Goal: Task Accomplishment & Management: Manage account settings

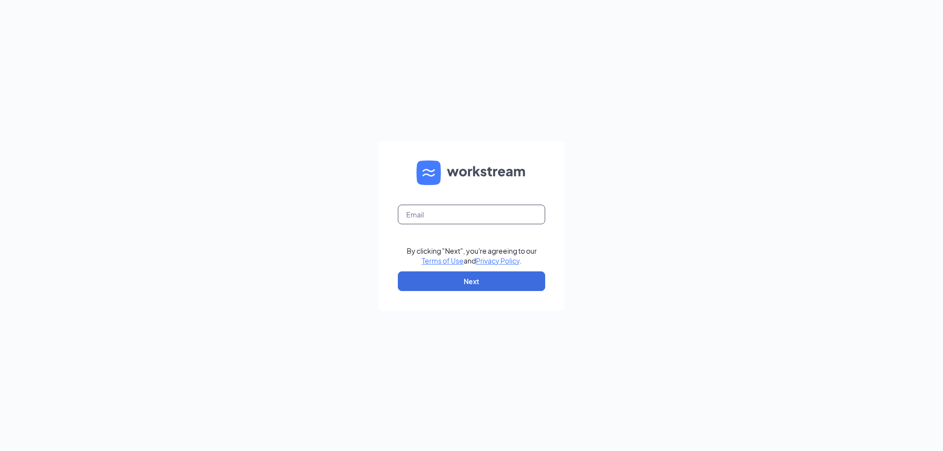
click at [451, 209] on input "text" at bounding box center [471, 215] width 147 height 20
type input "ihop555@gmail.com"
click at [507, 285] on button "Next" at bounding box center [471, 282] width 147 height 20
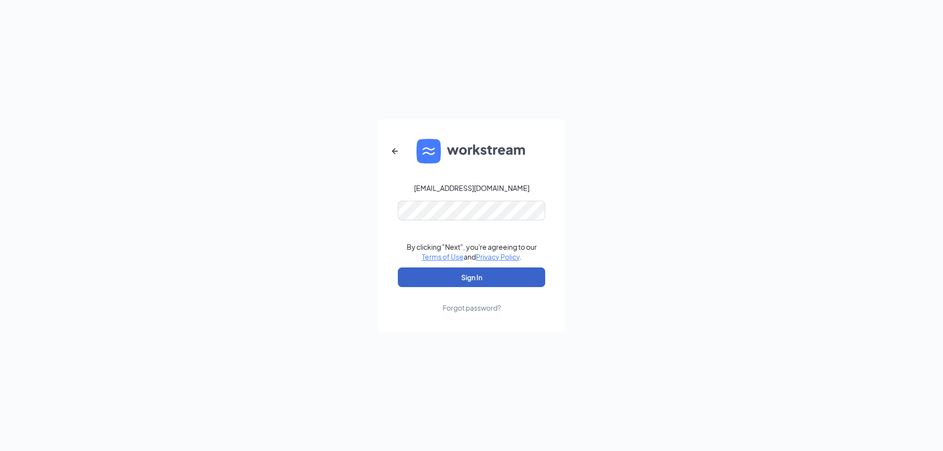
click at [517, 281] on button "Sign In" at bounding box center [471, 278] width 147 height 20
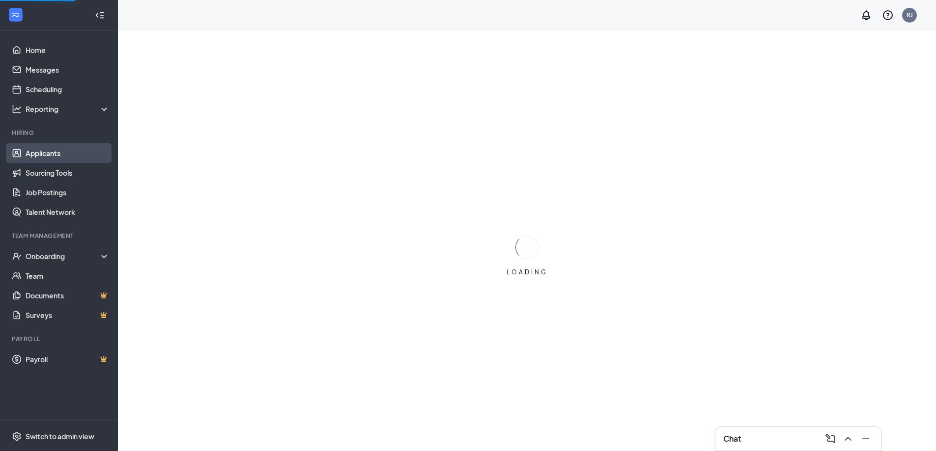
click at [41, 158] on link "Applicants" at bounding box center [68, 153] width 84 height 20
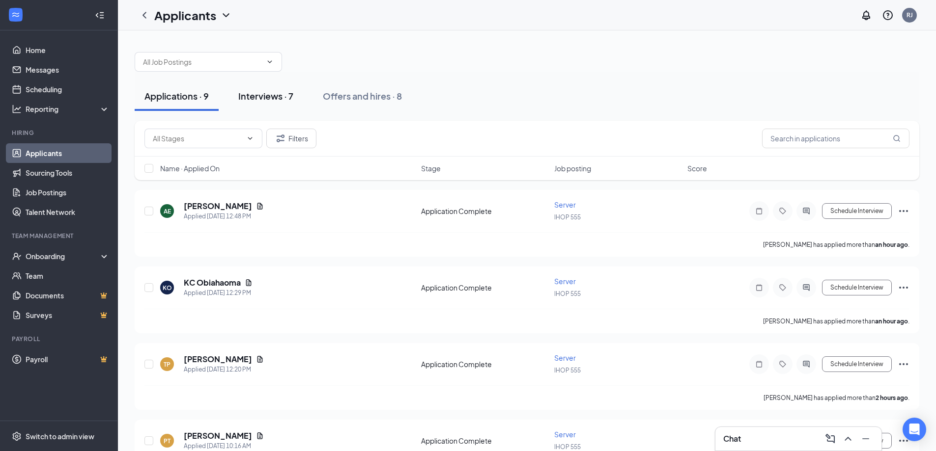
click at [263, 100] on div "Interviews · 7" at bounding box center [265, 96] width 55 height 12
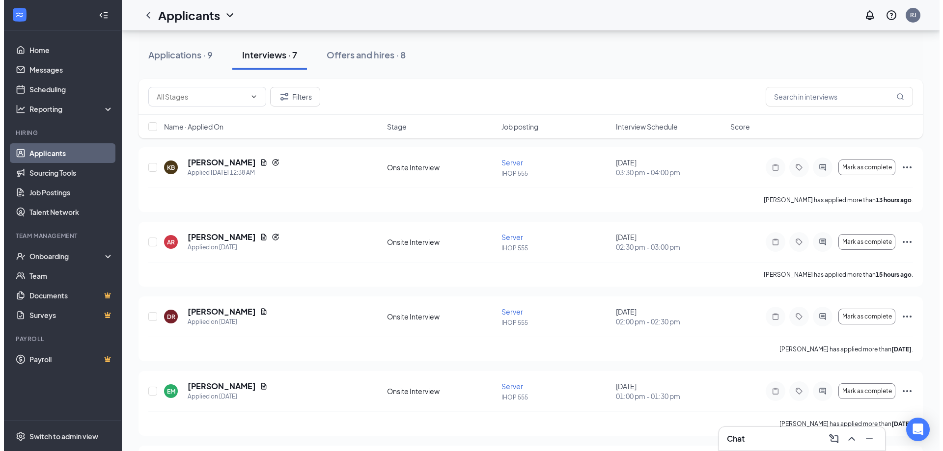
scroll to position [46, 0]
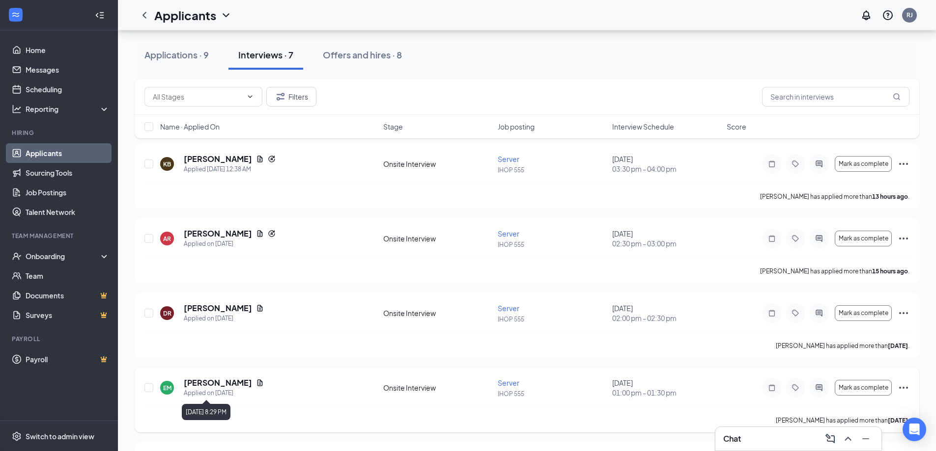
click at [256, 385] on icon "Document" at bounding box center [260, 383] width 8 height 8
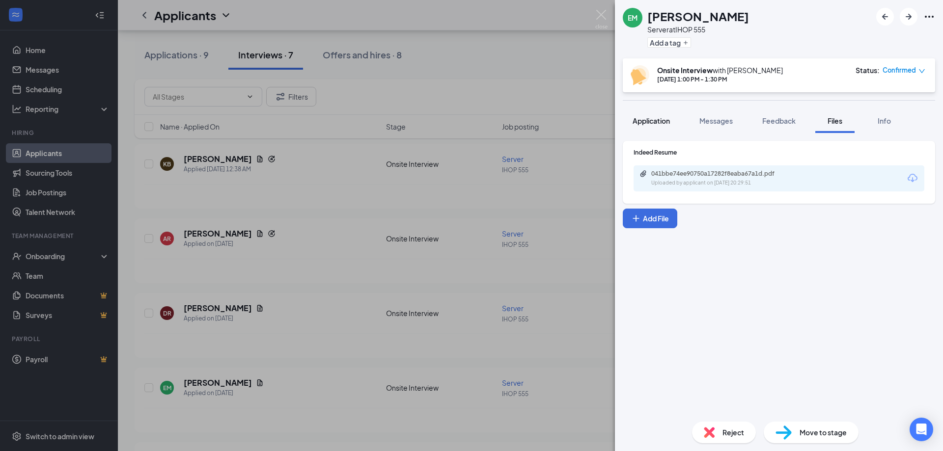
click at [646, 122] on span "Application" at bounding box center [651, 120] width 37 height 9
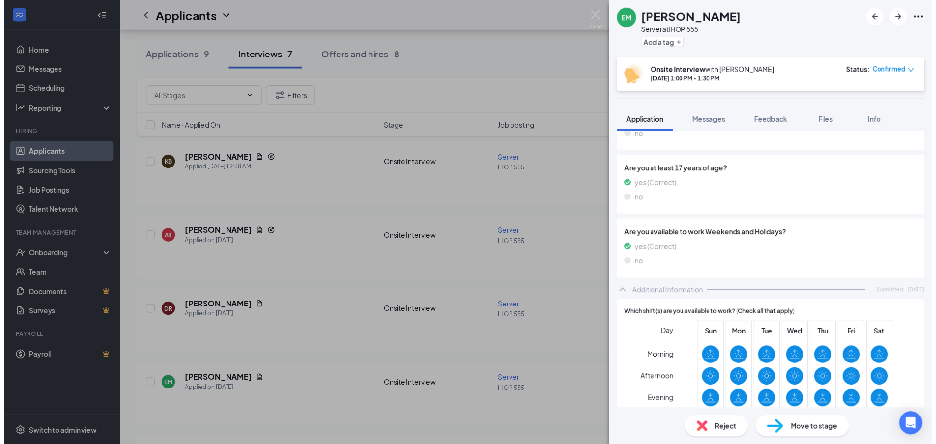
scroll to position [427, 0]
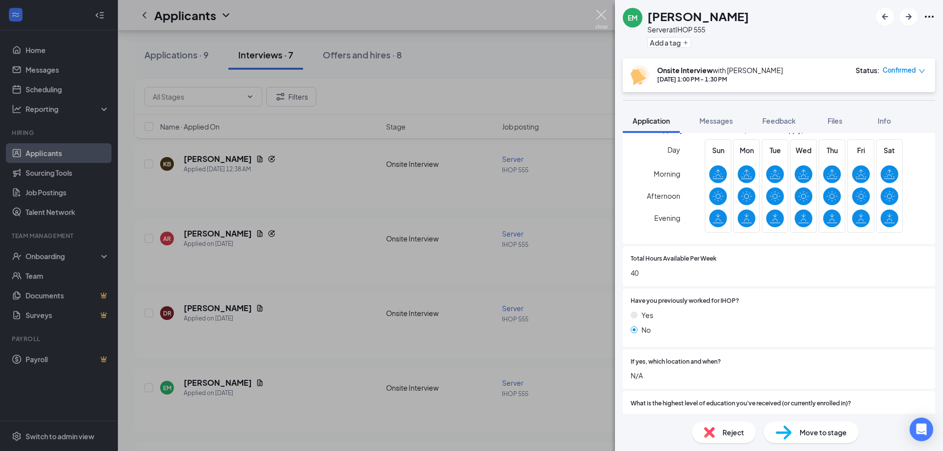
click at [602, 16] on img at bounding box center [601, 19] width 12 height 19
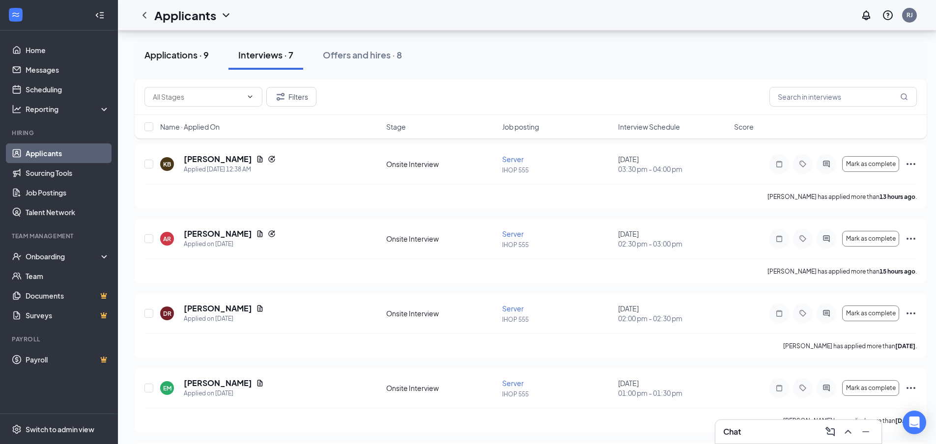
click at [182, 51] on div "Applications · 9" at bounding box center [176, 55] width 64 height 12
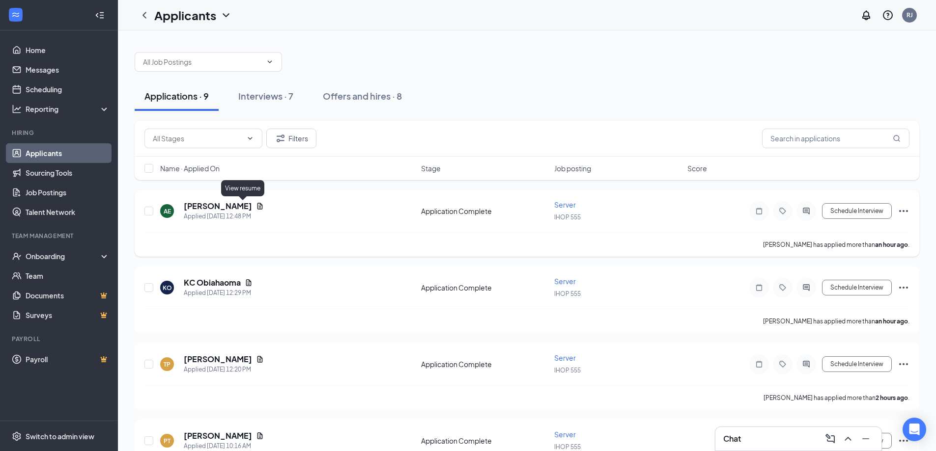
click at [256, 206] on icon "Document" at bounding box center [260, 206] width 8 height 8
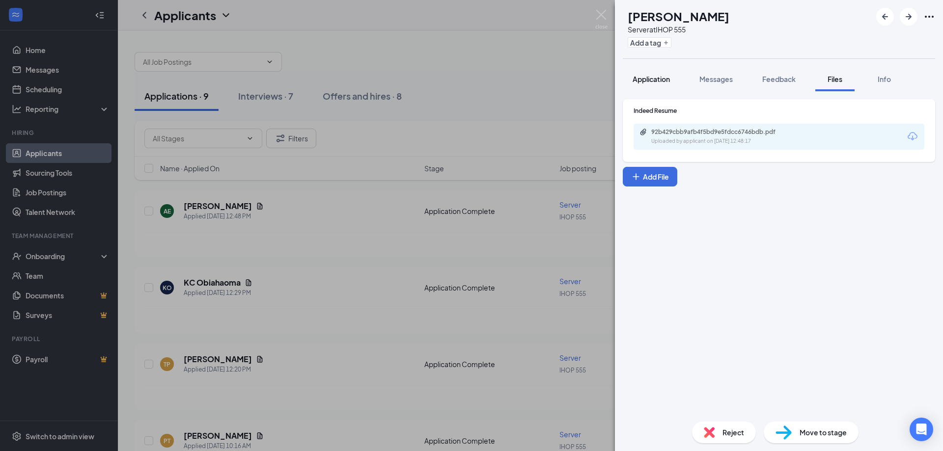
click at [652, 83] on span "Application" at bounding box center [651, 79] width 37 height 9
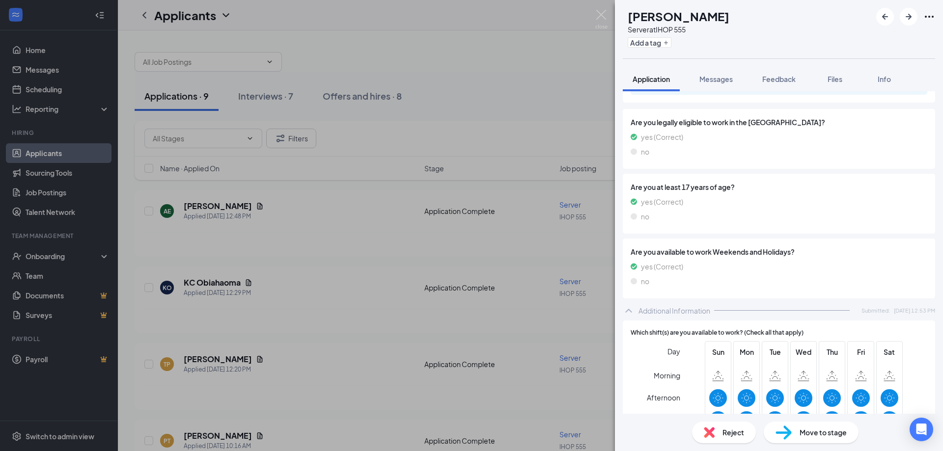
scroll to position [247, 0]
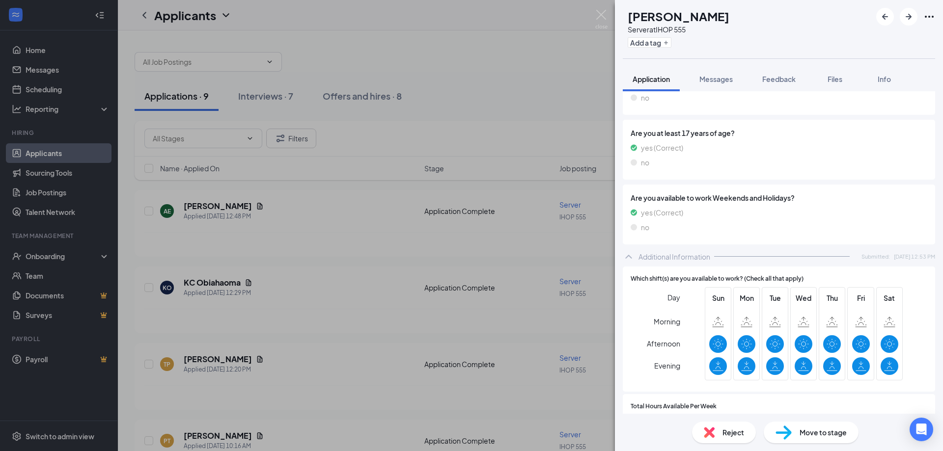
click at [706, 440] on div "Reject" at bounding box center [724, 433] width 64 height 22
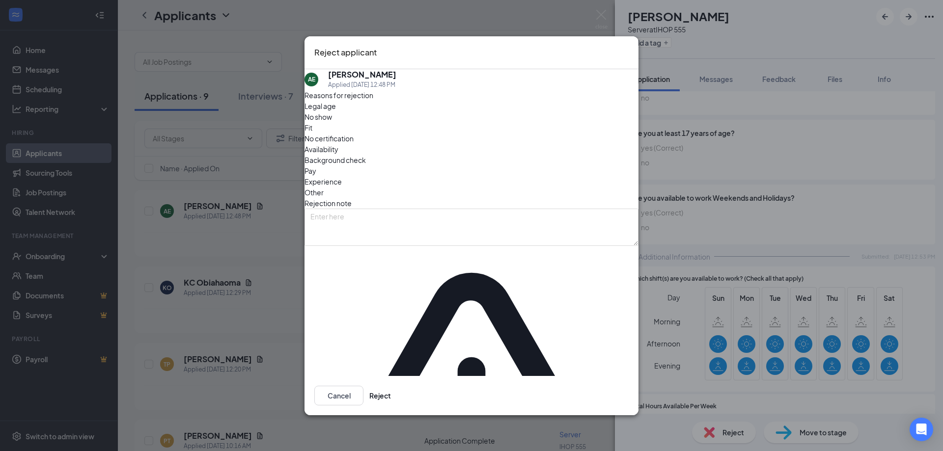
click at [718, 438] on div "Reject applicant AE [PERSON_NAME] Applied [DATE] 12:48 PM Reasons for rejection…" at bounding box center [471, 225] width 943 height 451
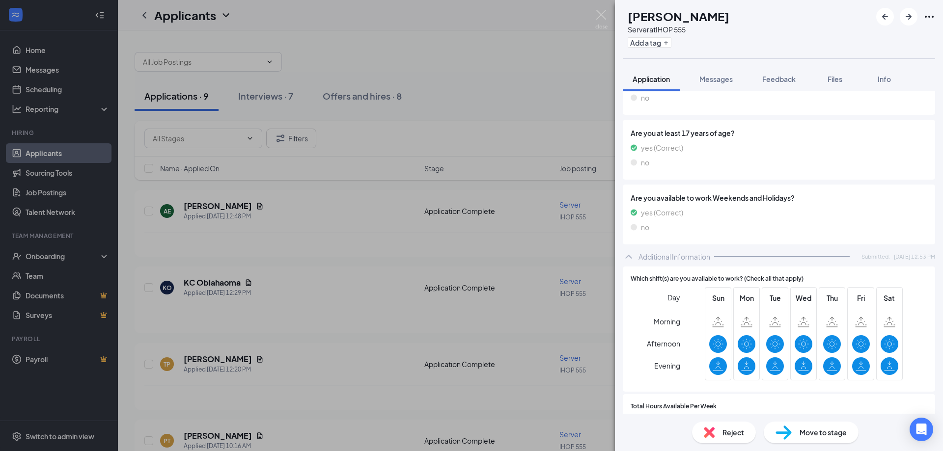
click at [715, 429] on div "Reject" at bounding box center [724, 433] width 64 height 22
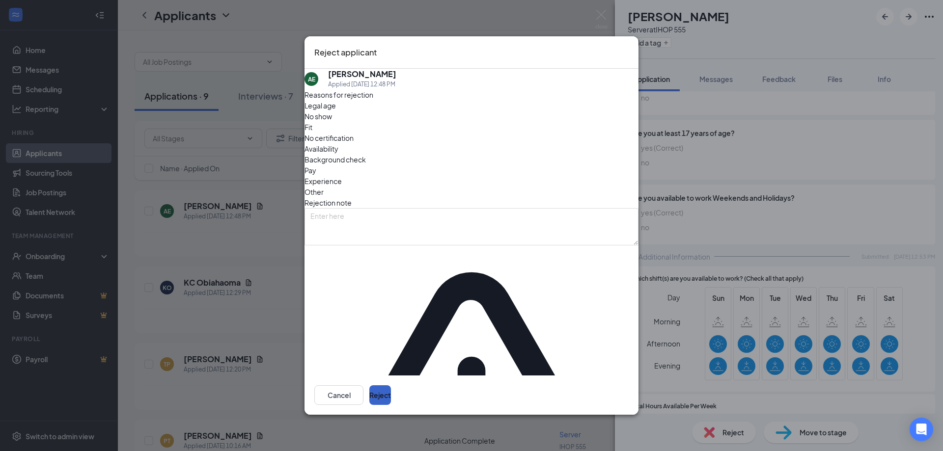
click at [391, 386] on button "Reject" at bounding box center [380, 396] width 22 height 20
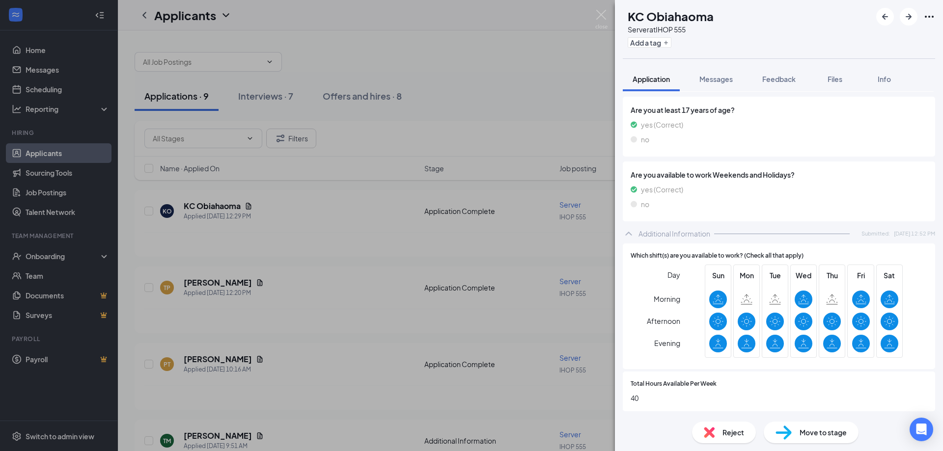
scroll to position [258, 0]
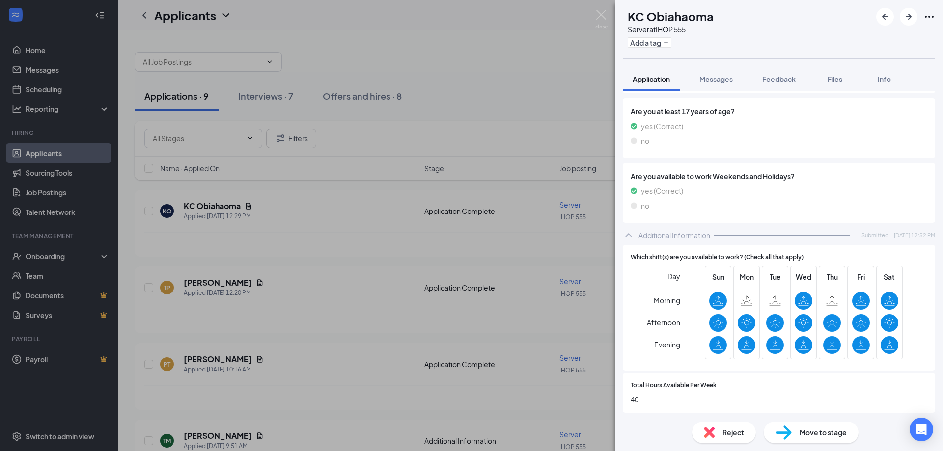
click at [723, 436] on span "Reject" at bounding box center [733, 432] width 22 height 11
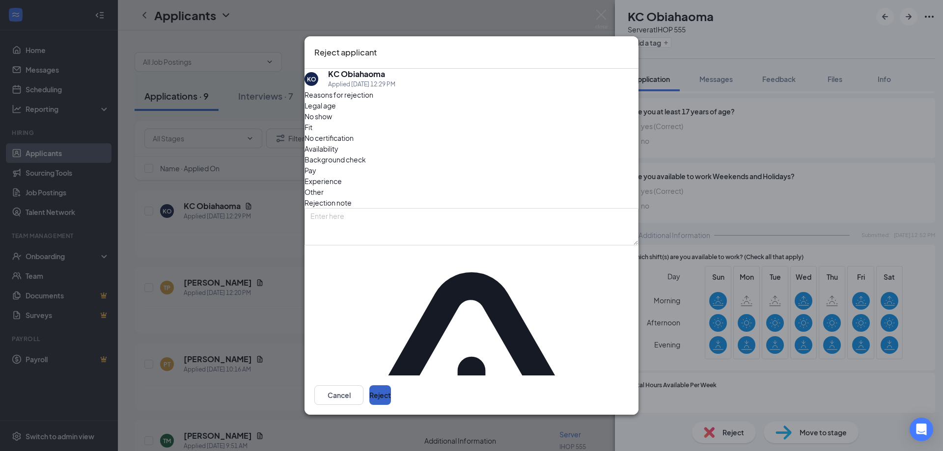
click at [391, 386] on button "Reject" at bounding box center [380, 396] width 22 height 20
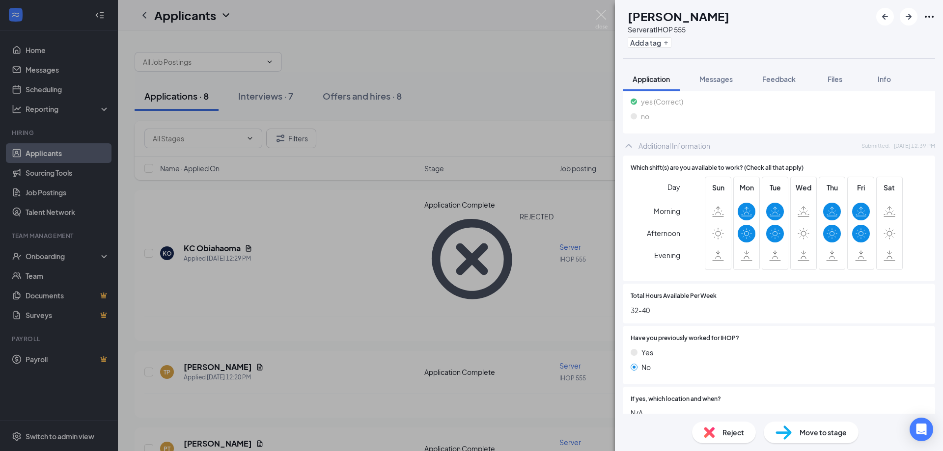
scroll to position [355, 0]
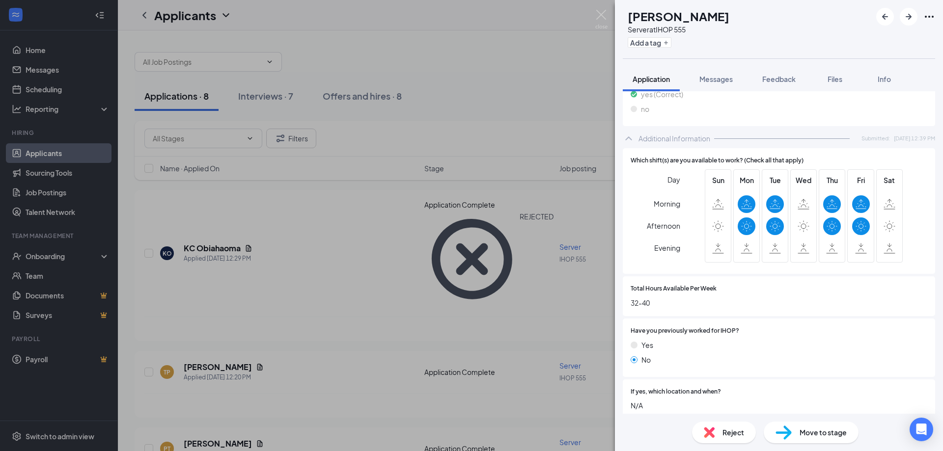
click at [724, 434] on span "Reject" at bounding box center [733, 432] width 22 height 11
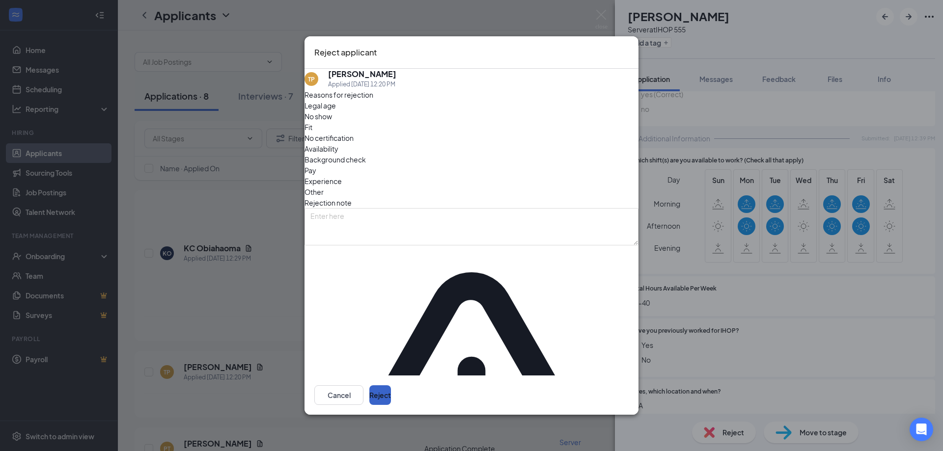
click at [391, 386] on button "Reject" at bounding box center [380, 396] width 22 height 20
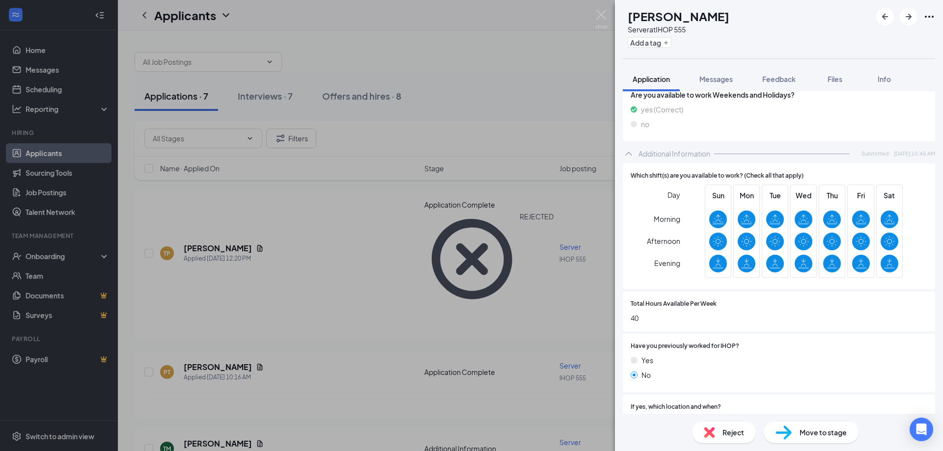
scroll to position [345, 0]
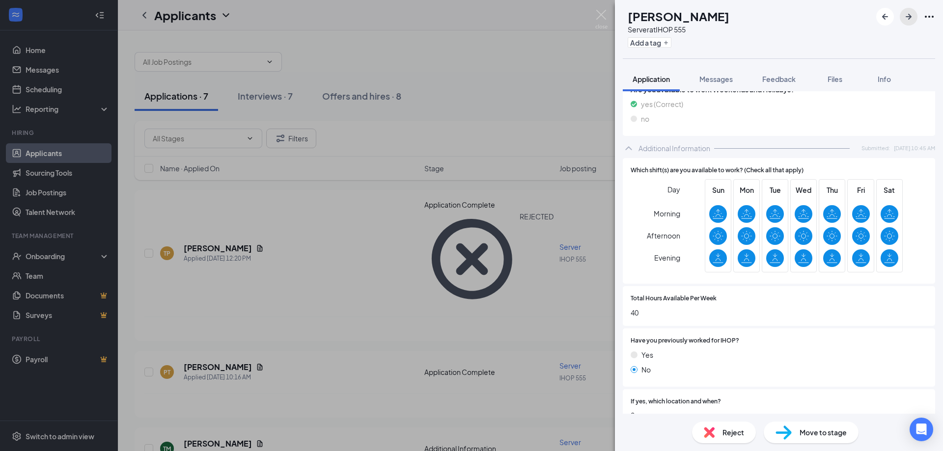
click at [907, 14] on icon "ArrowRight" at bounding box center [909, 17] width 12 height 12
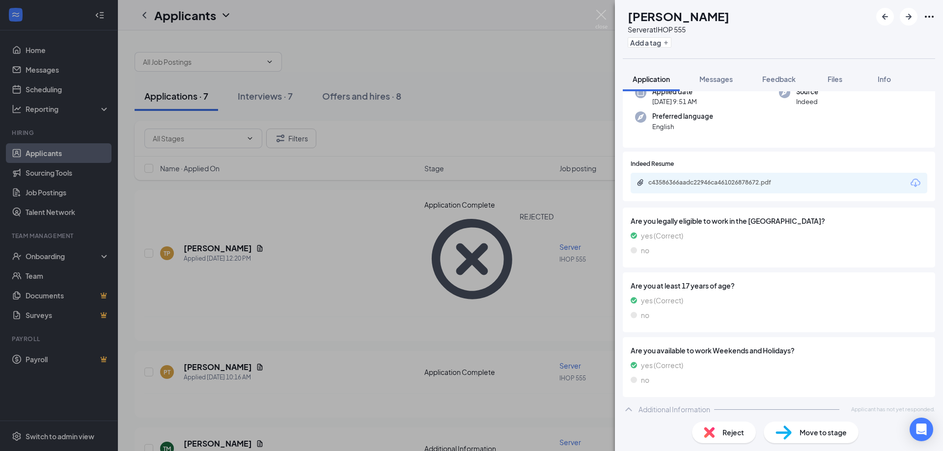
scroll to position [89, 0]
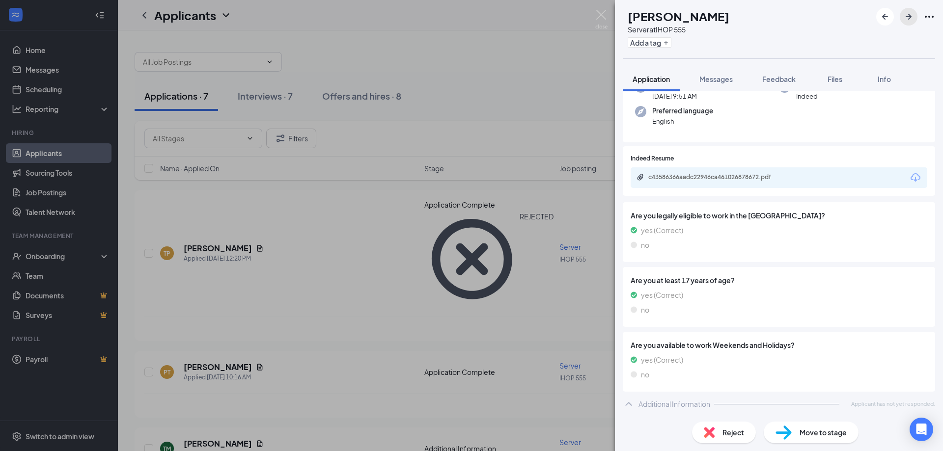
click at [903, 12] on icon "ArrowRight" at bounding box center [909, 17] width 12 height 12
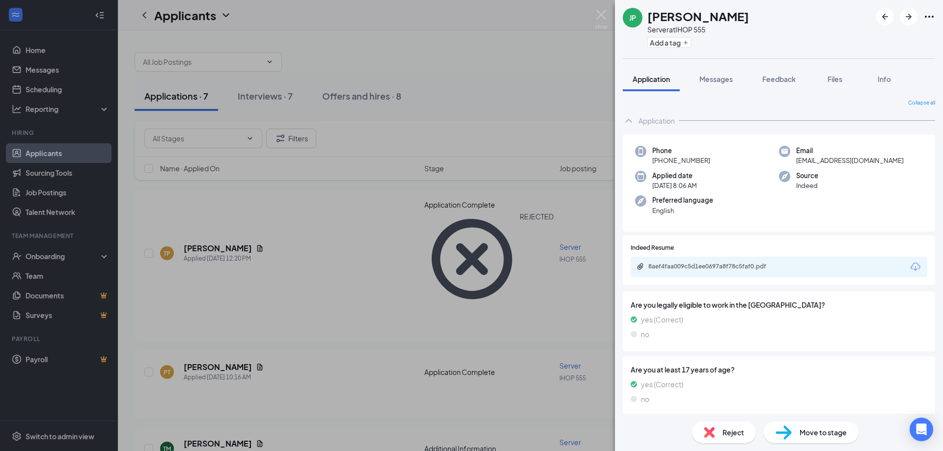
scroll to position [89, 0]
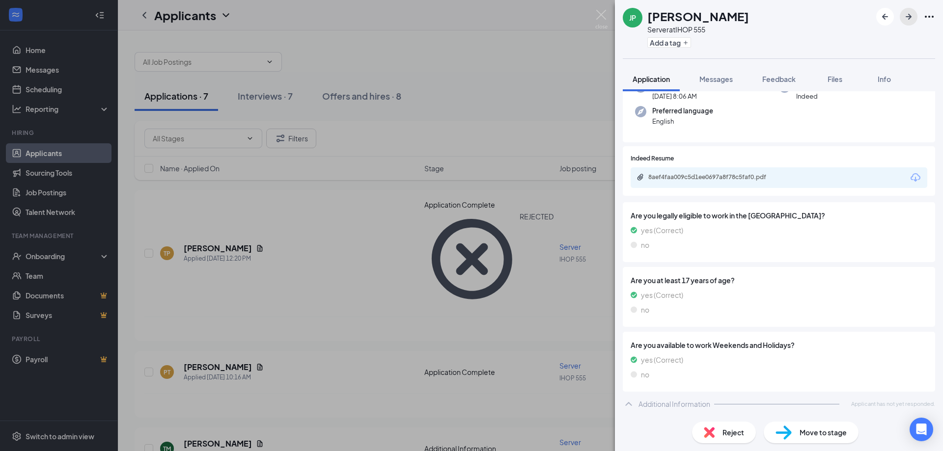
click at [909, 23] on button "button" at bounding box center [909, 17] width 18 height 18
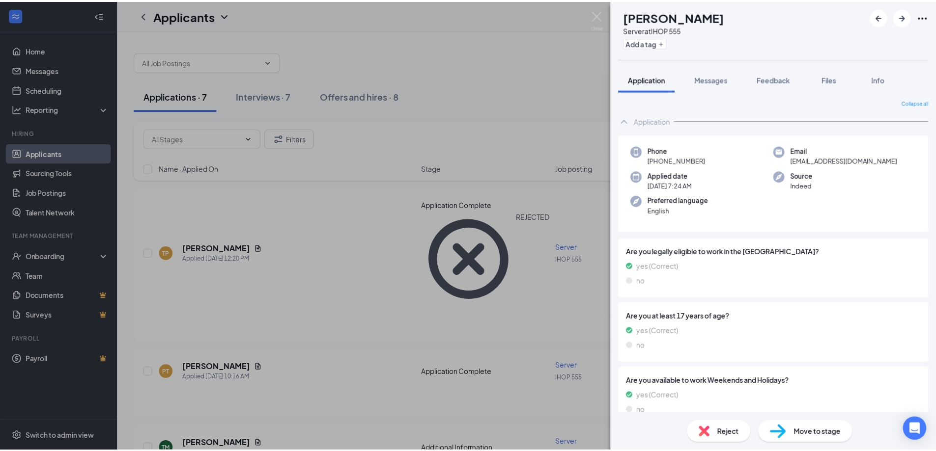
scroll to position [36, 0]
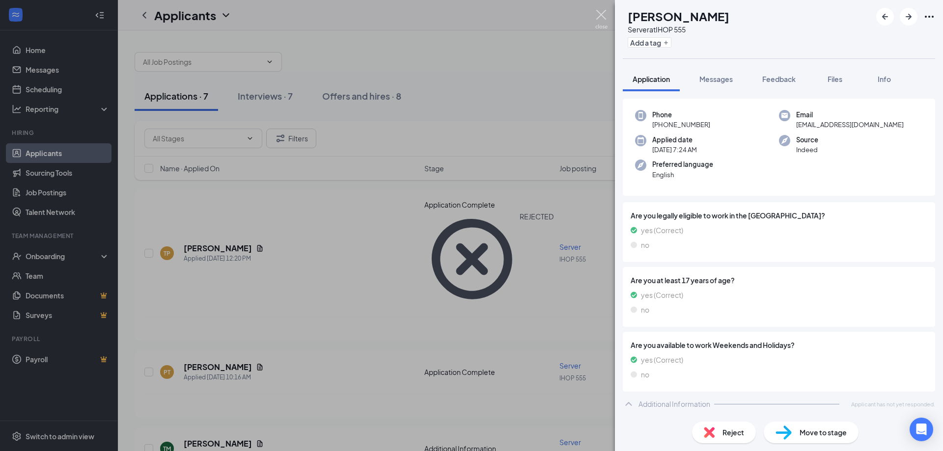
click at [600, 17] on img at bounding box center [601, 19] width 12 height 19
